Goal: Task Accomplishment & Management: Use online tool/utility

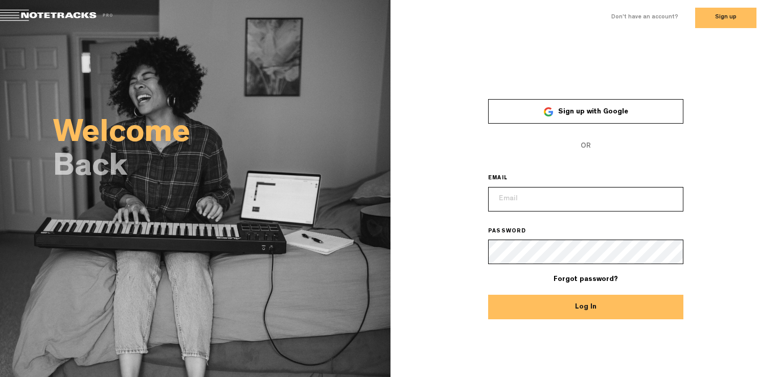
click at [535, 120] on link "Sign up with Google" at bounding box center [585, 111] width 195 height 25
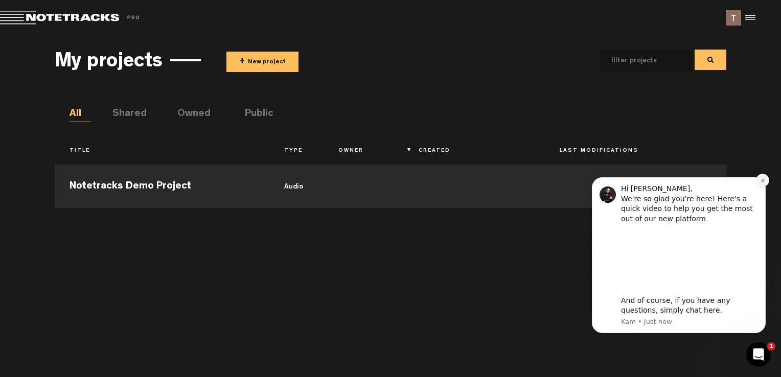
click at [760, 180] on icon "Dismiss notification" at bounding box center [763, 181] width 6 height 6
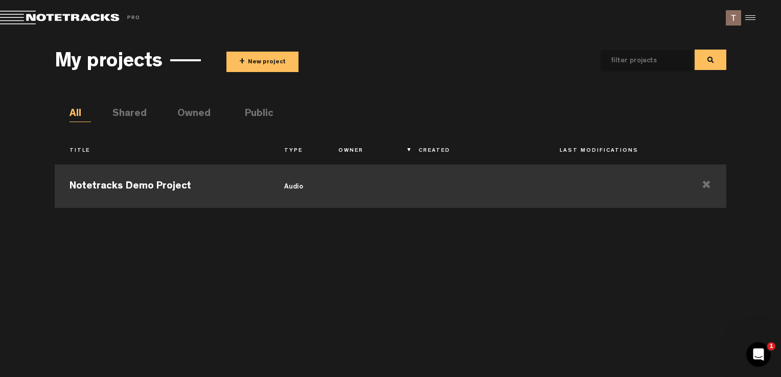
click at [153, 185] on td "Notetracks Demo Project" at bounding box center [162, 185] width 215 height 46
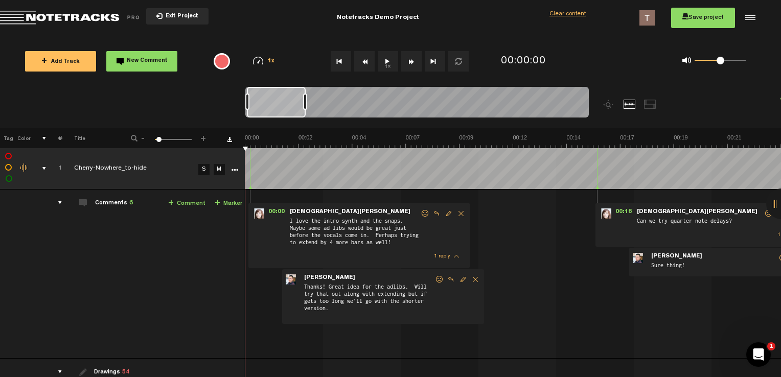
click at [166, 11] on button "Exit Project" at bounding box center [177, 16] width 62 height 16
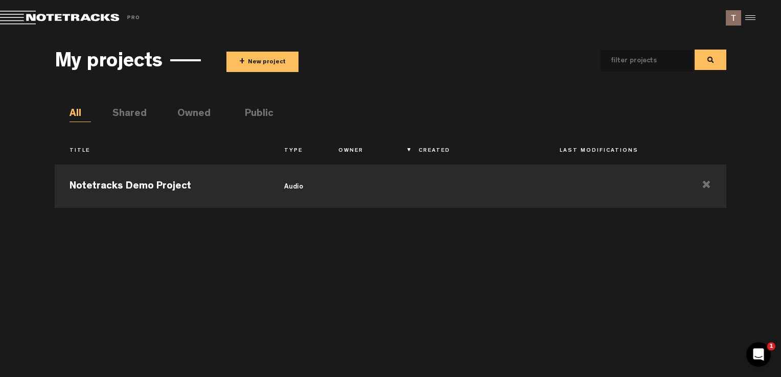
click at [247, 66] on button "+ New project" at bounding box center [262, 62] width 72 height 20
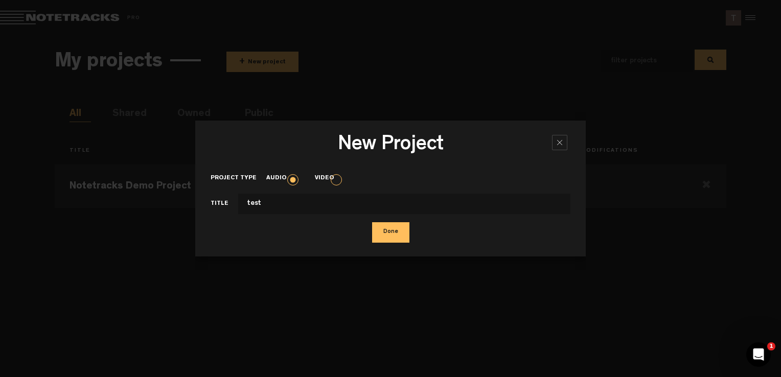
type input "test"
click at [394, 236] on button "Done" at bounding box center [390, 232] width 37 height 20
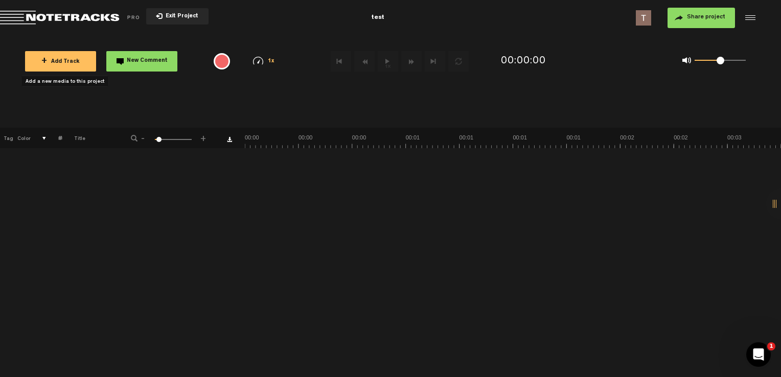
click at [66, 64] on button "+ Add Track" at bounding box center [60, 61] width 71 height 20
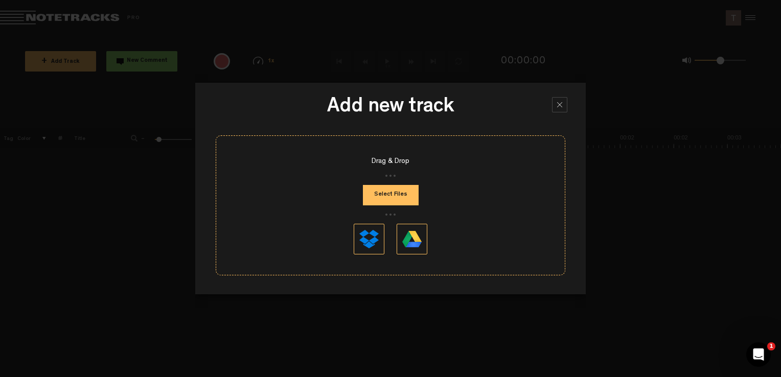
click at [388, 196] on button "Select Files" at bounding box center [391, 195] width 56 height 20
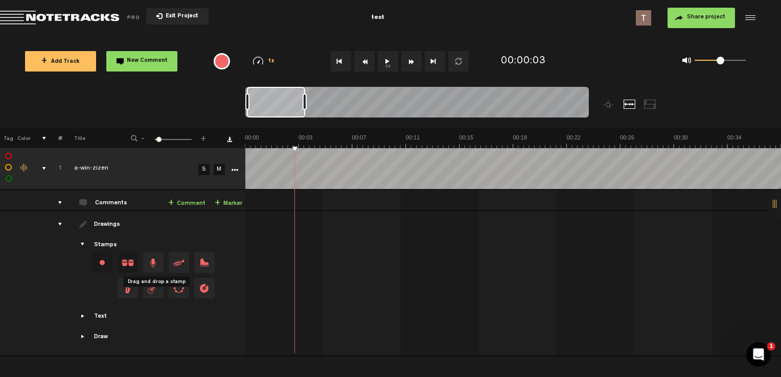
click at [149, 262] on span "Drag and drop a stamp" at bounding box center [153, 262] width 20 height 20
click at [85, 317] on span "Showcase text" at bounding box center [83, 316] width 8 height 8
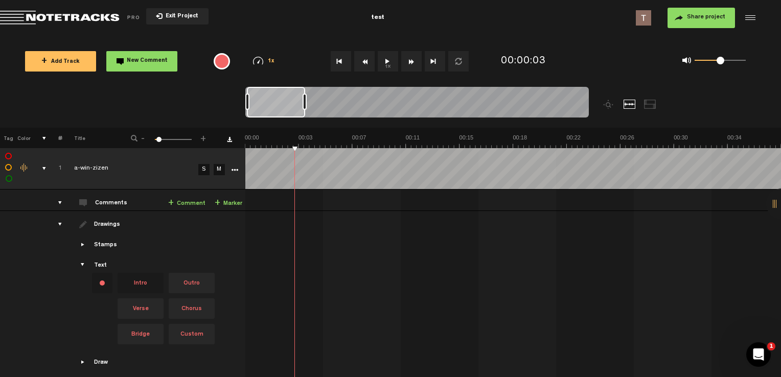
click at [136, 280] on span "Intro" at bounding box center [141, 283] width 46 height 20
drag, startPoint x: 196, startPoint y: 278, endPoint x: 358, endPoint y: 232, distance: 168.2
click at [358, 232] on tr "Drawings Stamps Text Intro" at bounding box center [390, 296] width 781 height 171
click at [386, 60] on button "1x" at bounding box center [388, 61] width 20 height 20
click at [388, 62] on button "1x" at bounding box center [388, 61] width 20 height 20
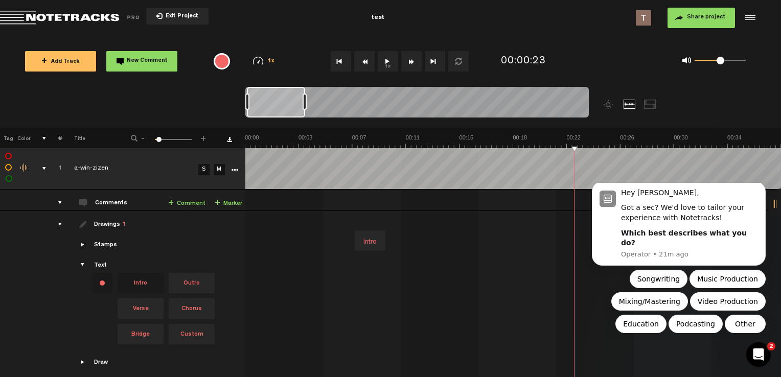
click at [751, 16] on div at bounding box center [748, 17] width 15 height 15
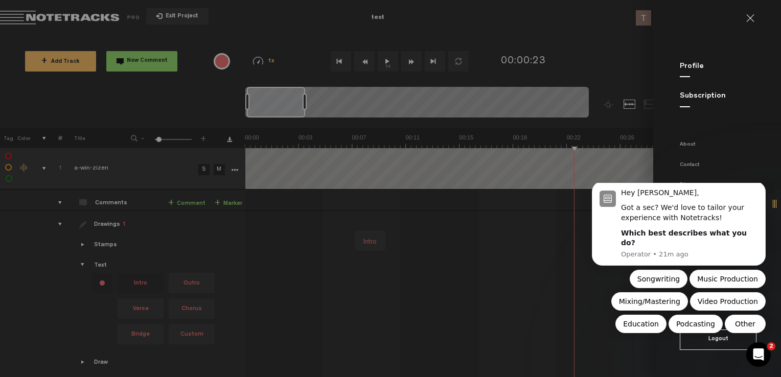
click at [717, 342] on button "Logout" at bounding box center [717, 340] width 77 height 20
